Goal: Use online tool/utility: Utilize a website feature to perform a specific function

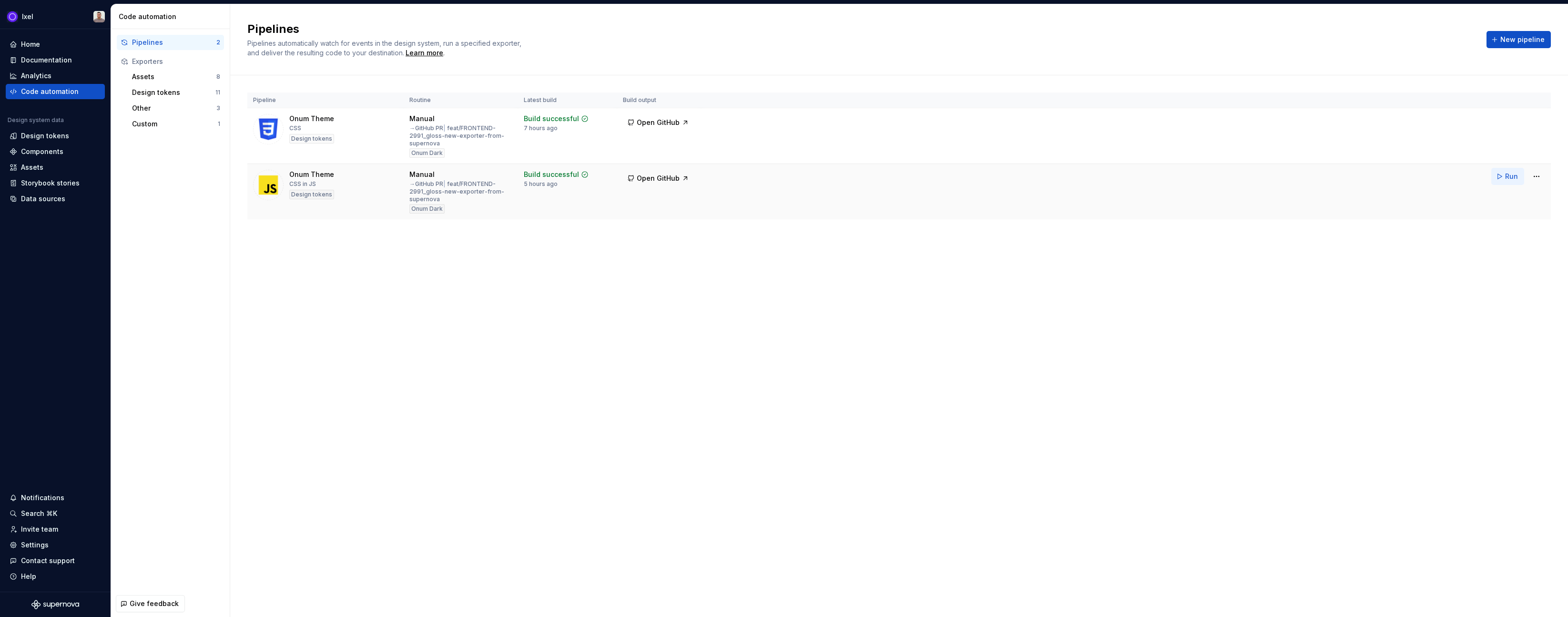
click at [1511, 175] on span "Run" at bounding box center [1511, 176] width 13 height 9
click at [1506, 117] on span "Run" at bounding box center [1511, 120] width 13 height 9
click at [1537, 178] on html "Ixel Home Documentation Analytics Code automation Design system data Design tok…" at bounding box center [784, 308] width 1568 height 617
click at [1497, 200] on div "Edit pipeline" at bounding box center [1525, 196] width 82 height 9
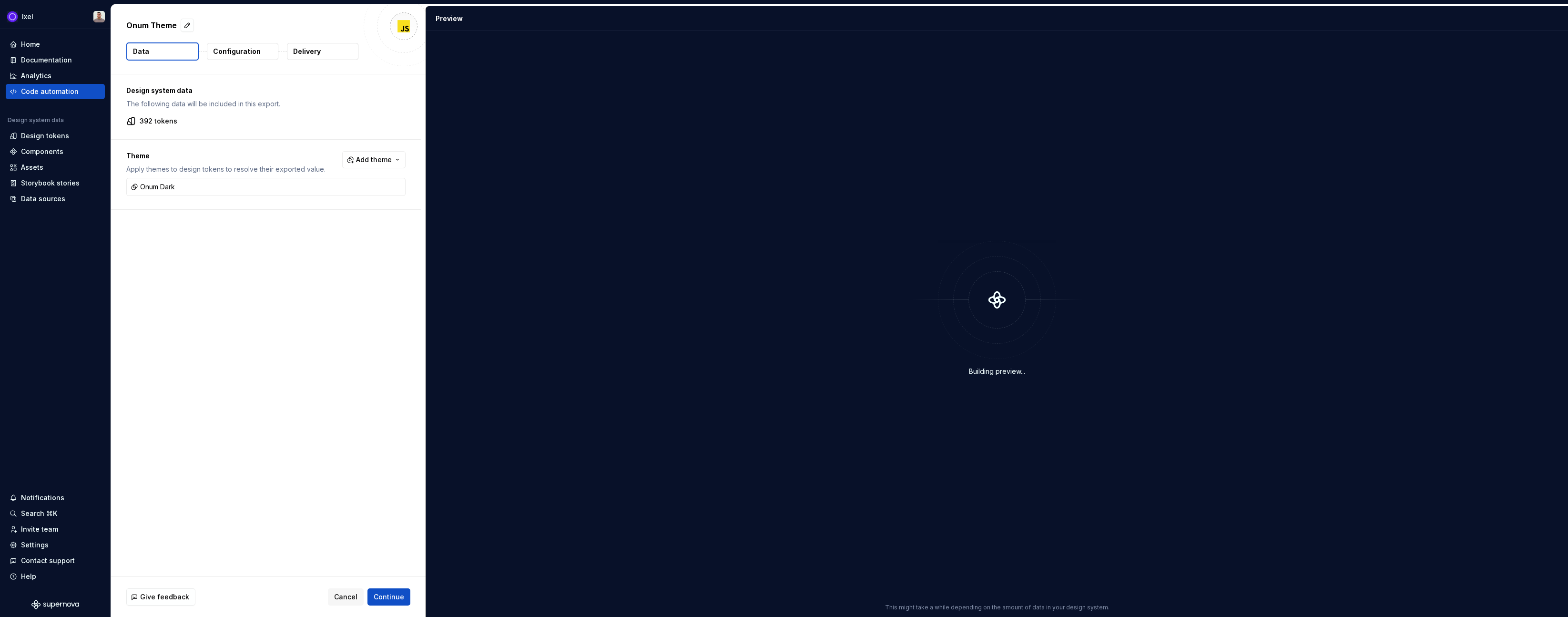
click at [251, 49] on p "Configuration" at bounding box center [236, 51] width 48 height 9
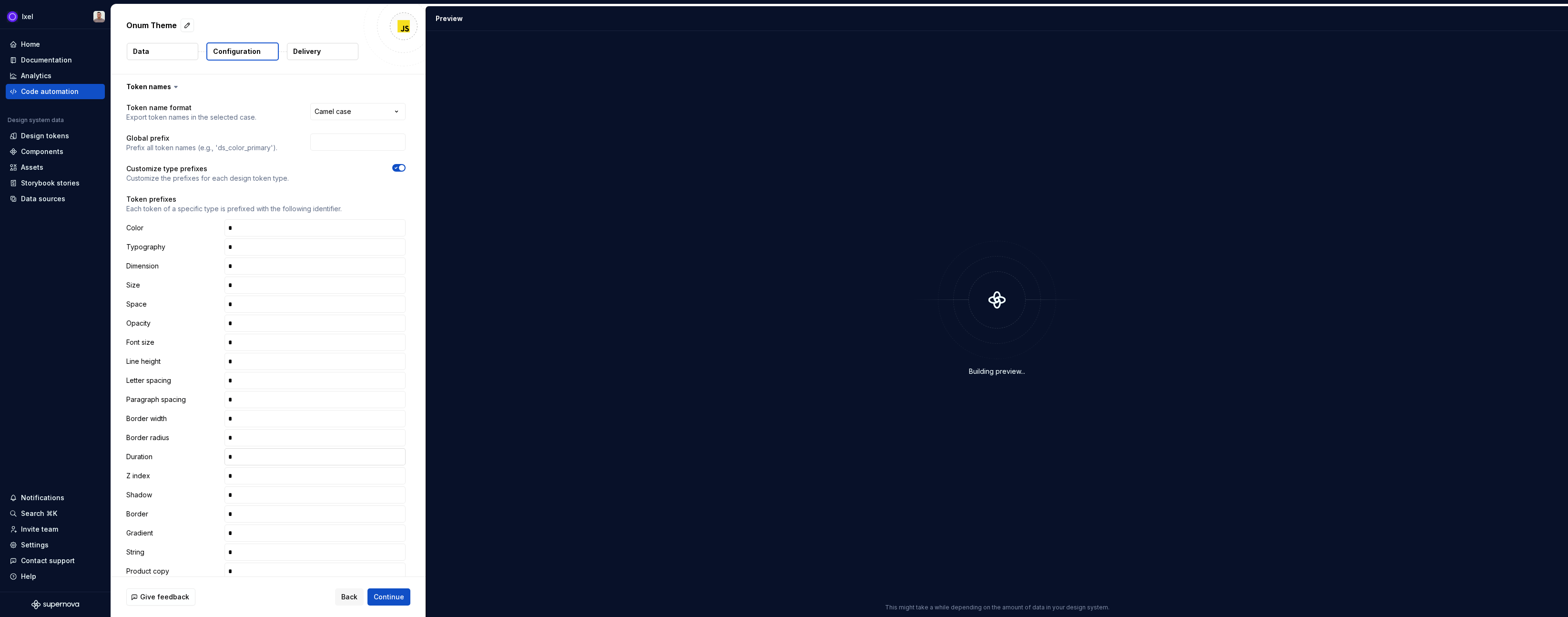
scroll to position [285, 0]
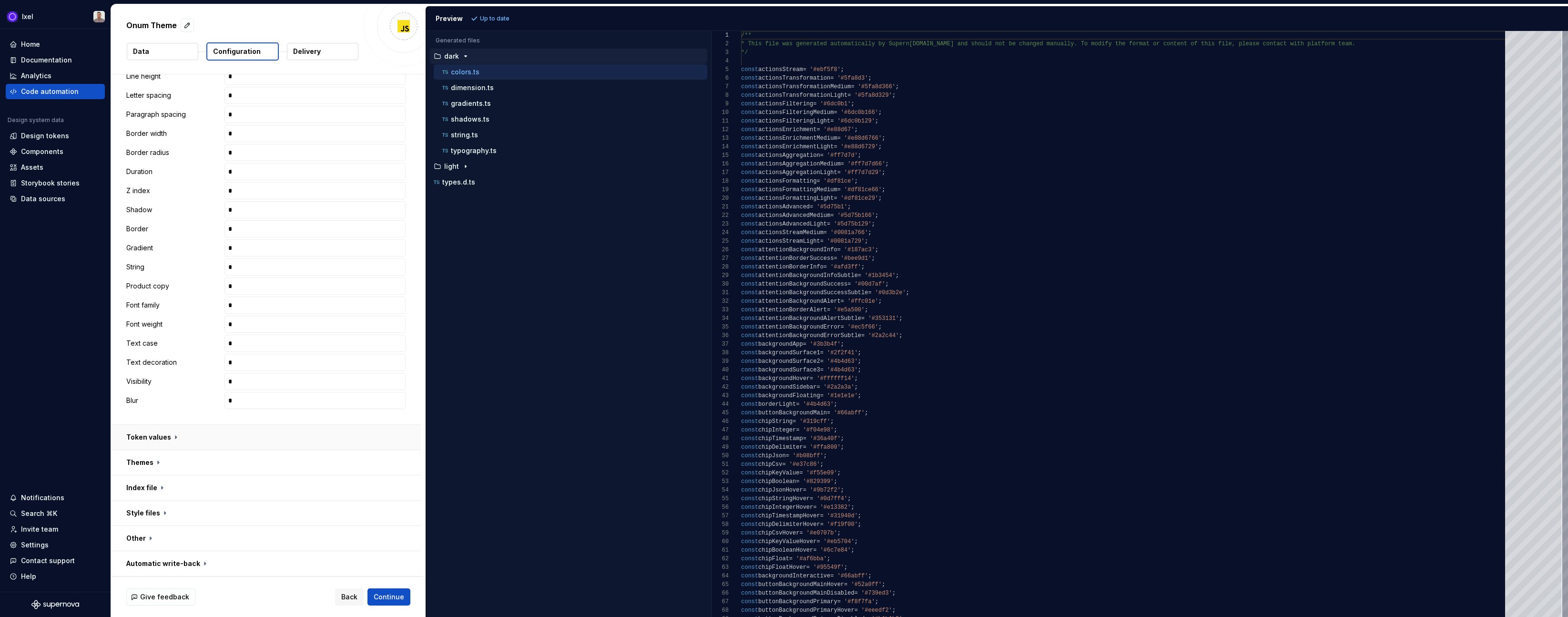
click at [166, 436] on button "button" at bounding box center [266, 437] width 310 height 25
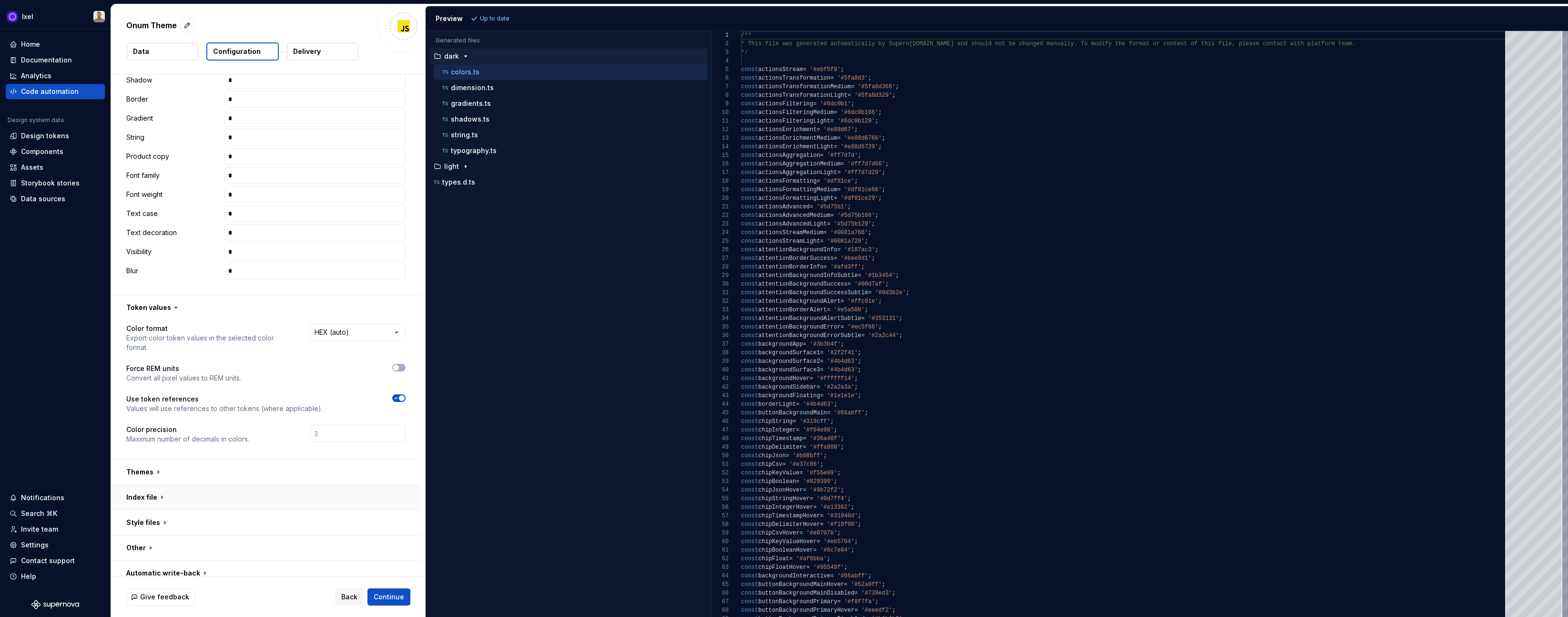
click at [157, 487] on button "button" at bounding box center [266, 497] width 310 height 25
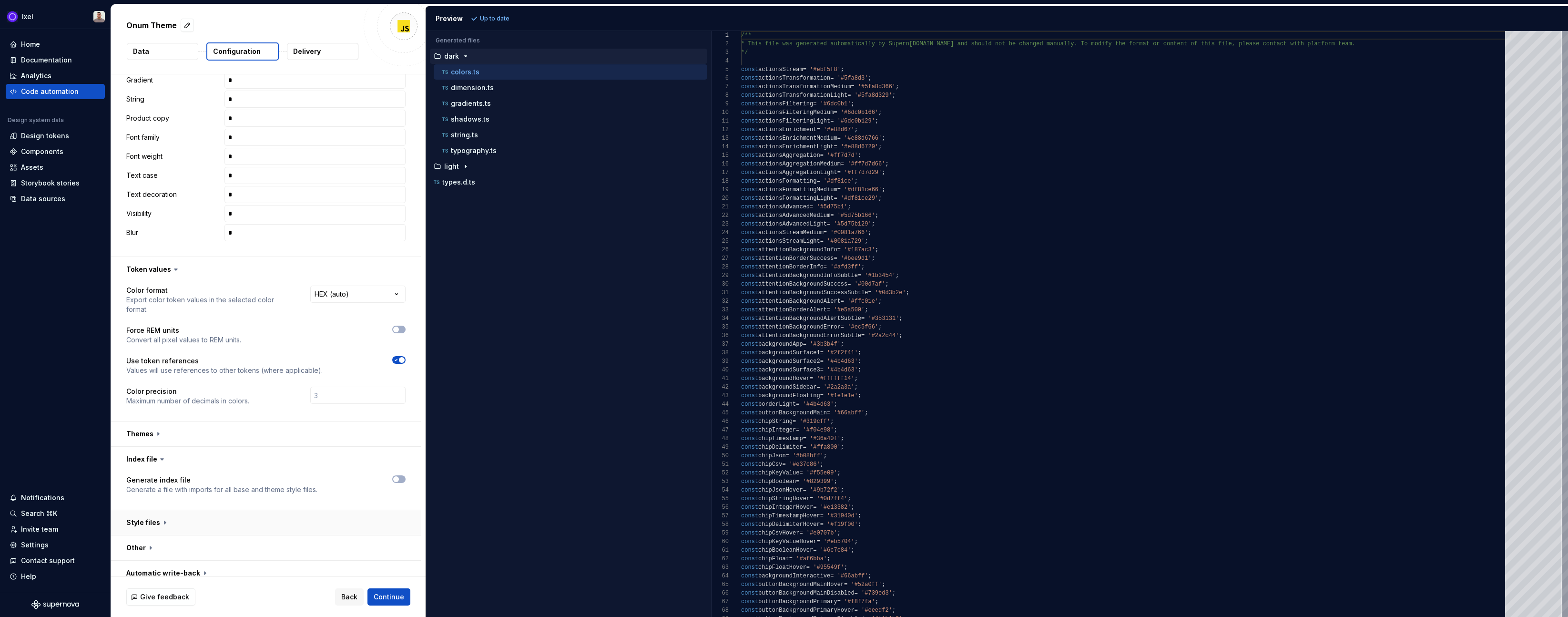
click at [158, 511] on button "button" at bounding box center [266, 523] width 310 height 25
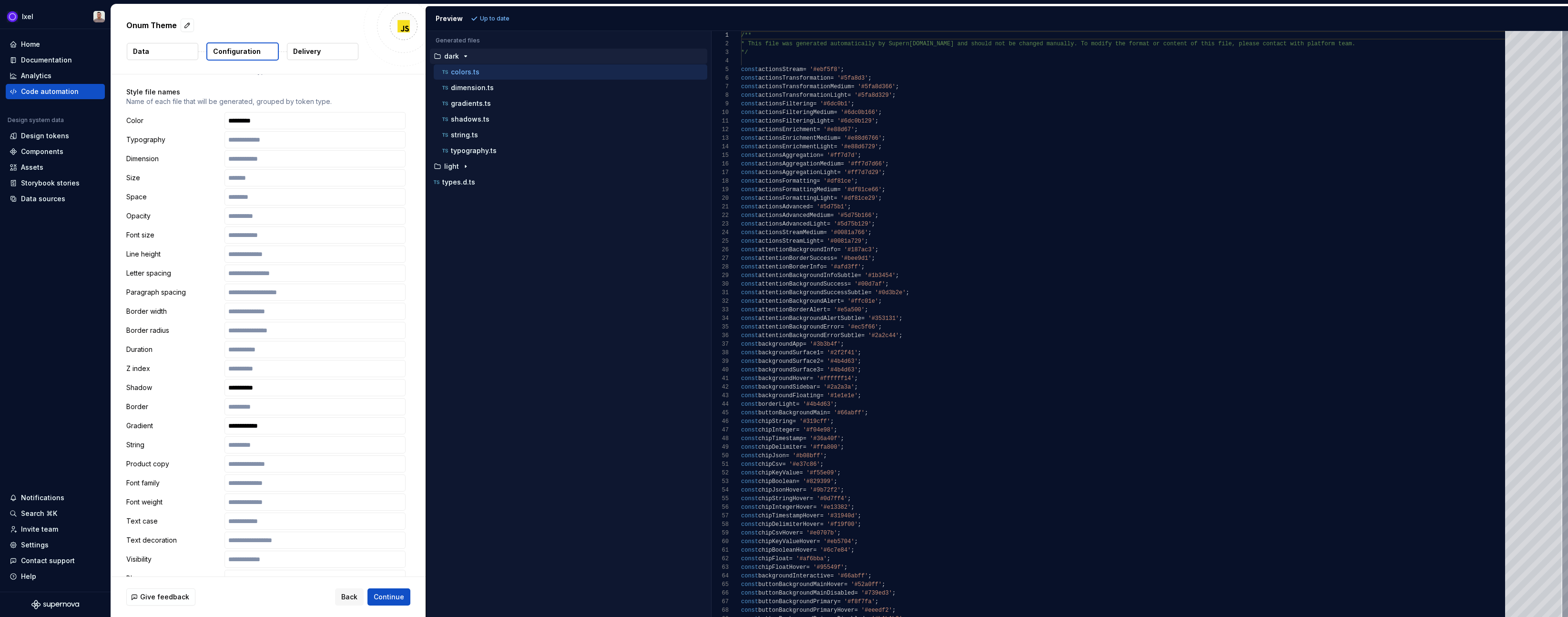
scroll to position [1144, 0]
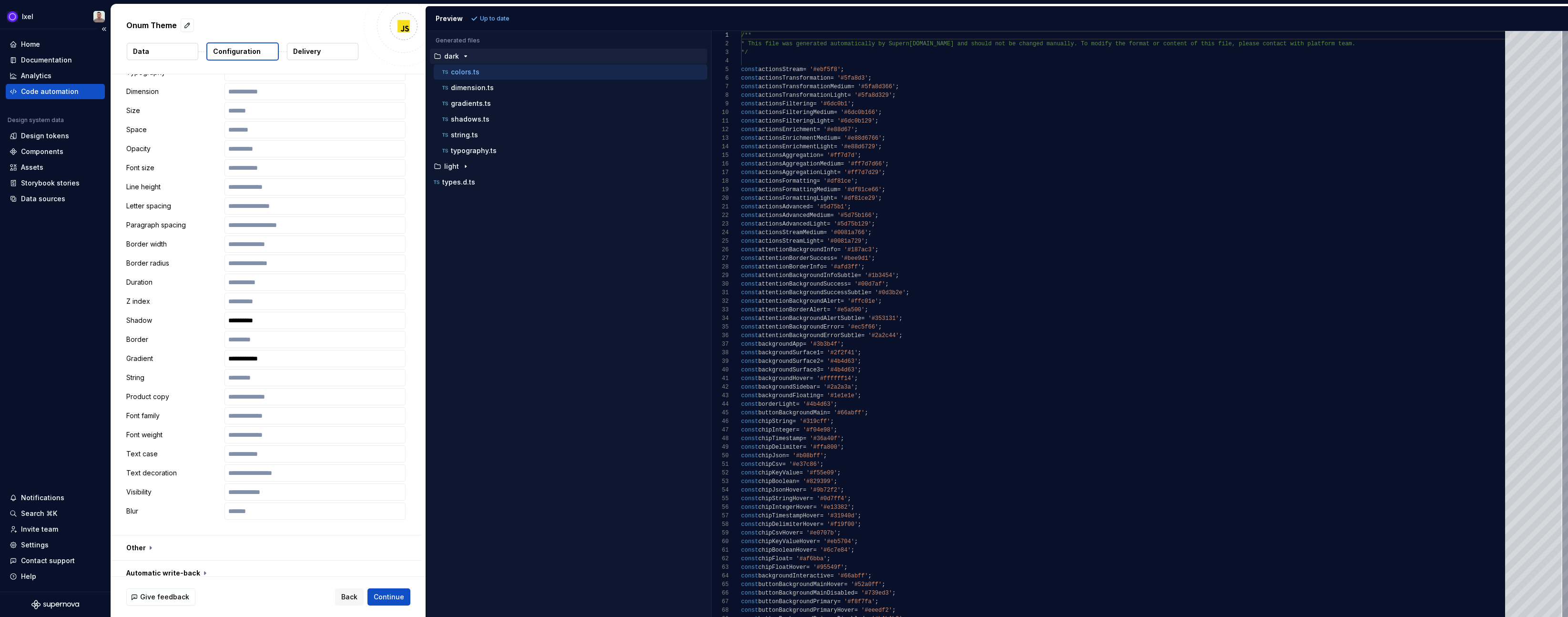
click at [62, 90] on div "Code automation" at bounding box center [49, 91] width 58 height 9
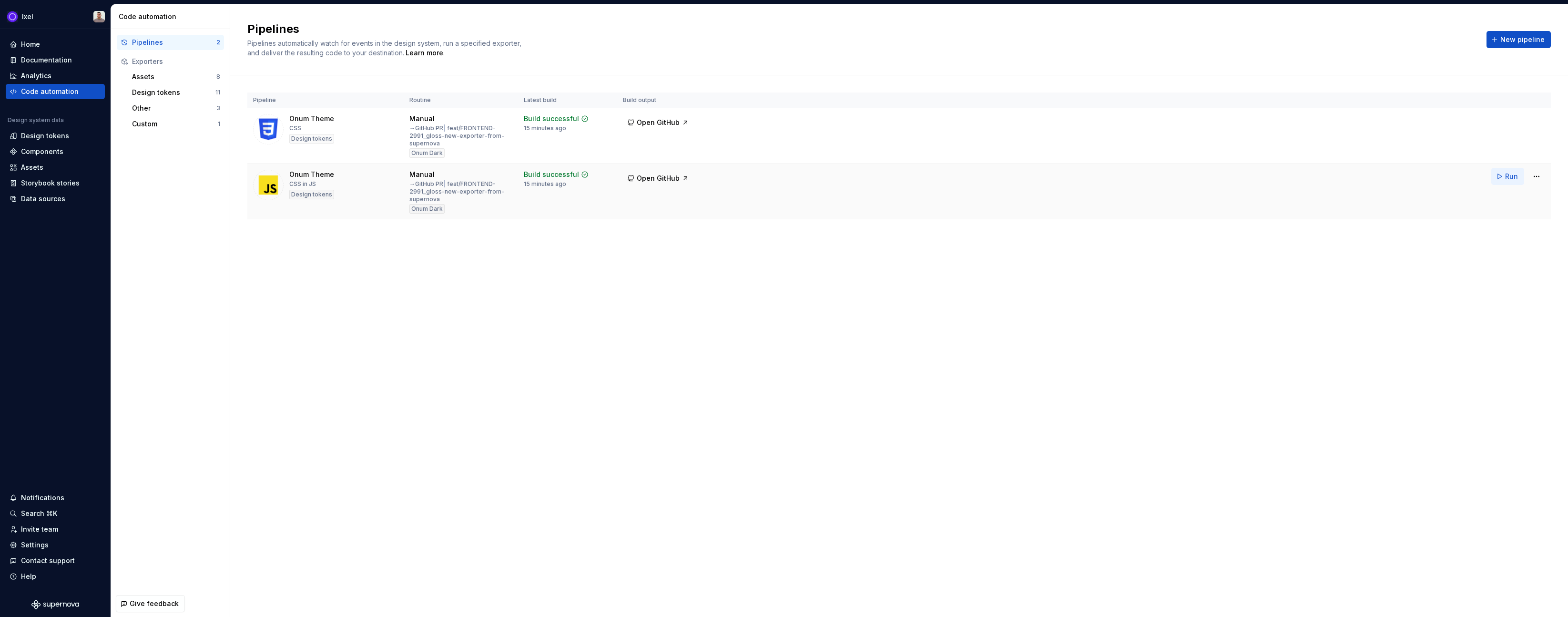
click at [1508, 178] on span "Run" at bounding box center [1511, 176] width 13 height 9
click at [1503, 181] on button "Run" at bounding box center [1507, 176] width 33 height 18
click at [736, 295] on div "Pipelines Pipelines automatically watch for events in the design system, run a …" at bounding box center [900, 310] width 1338 height 613
